Goal: Information Seeking & Learning: Learn about a topic

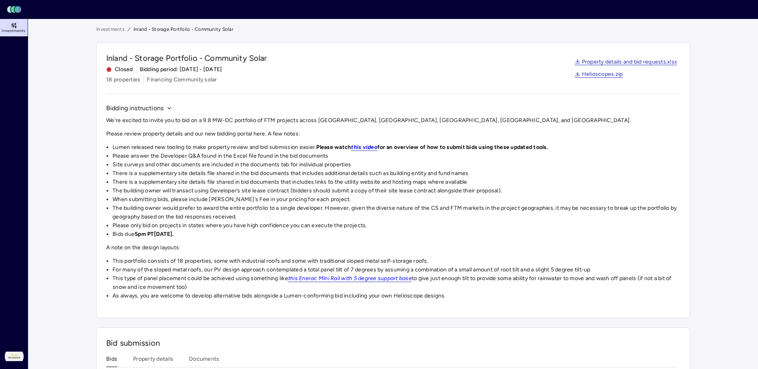
click at [97, 25] on link "Investments" at bounding box center [110, 29] width 28 height 8
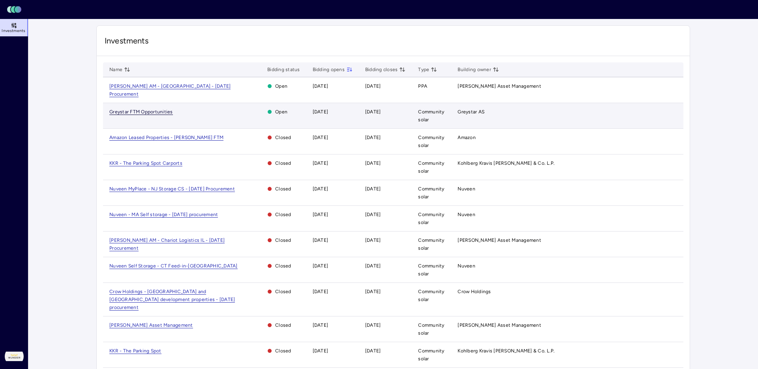
click at [114, 109] on span "Greystar FTM Opportunities" at bounding box center [141, 112] width 64 height 6
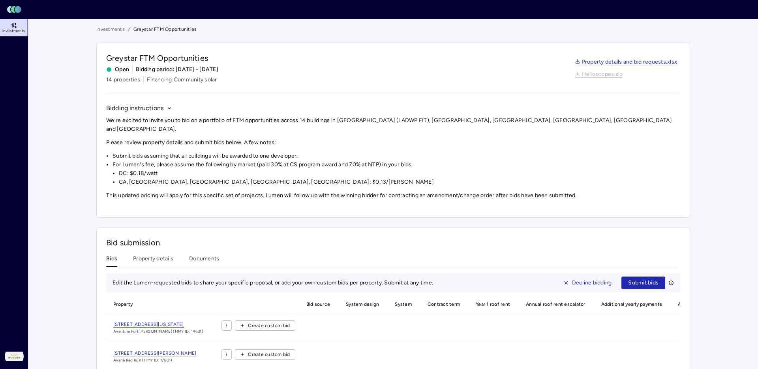
scroll to position [42, 0]
